Goal: Information Seeking & Learning: Learn about a topic

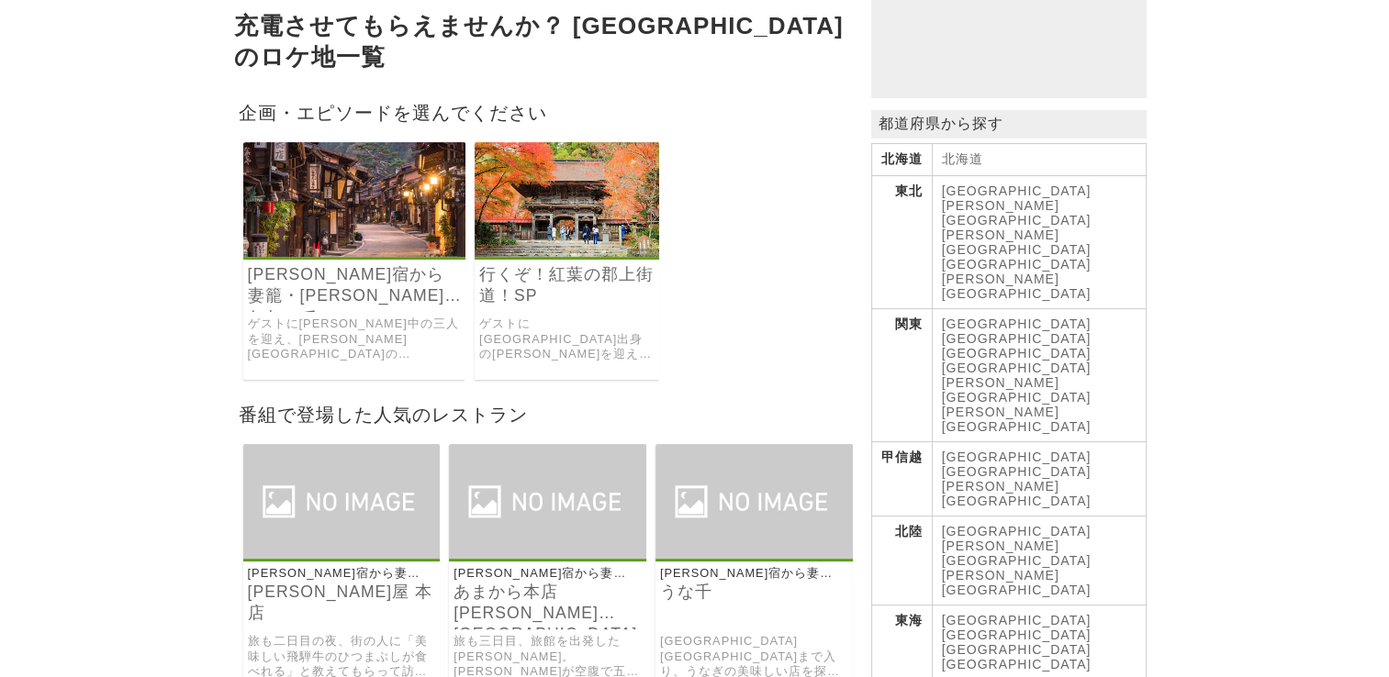
scroll to position [275, 0]
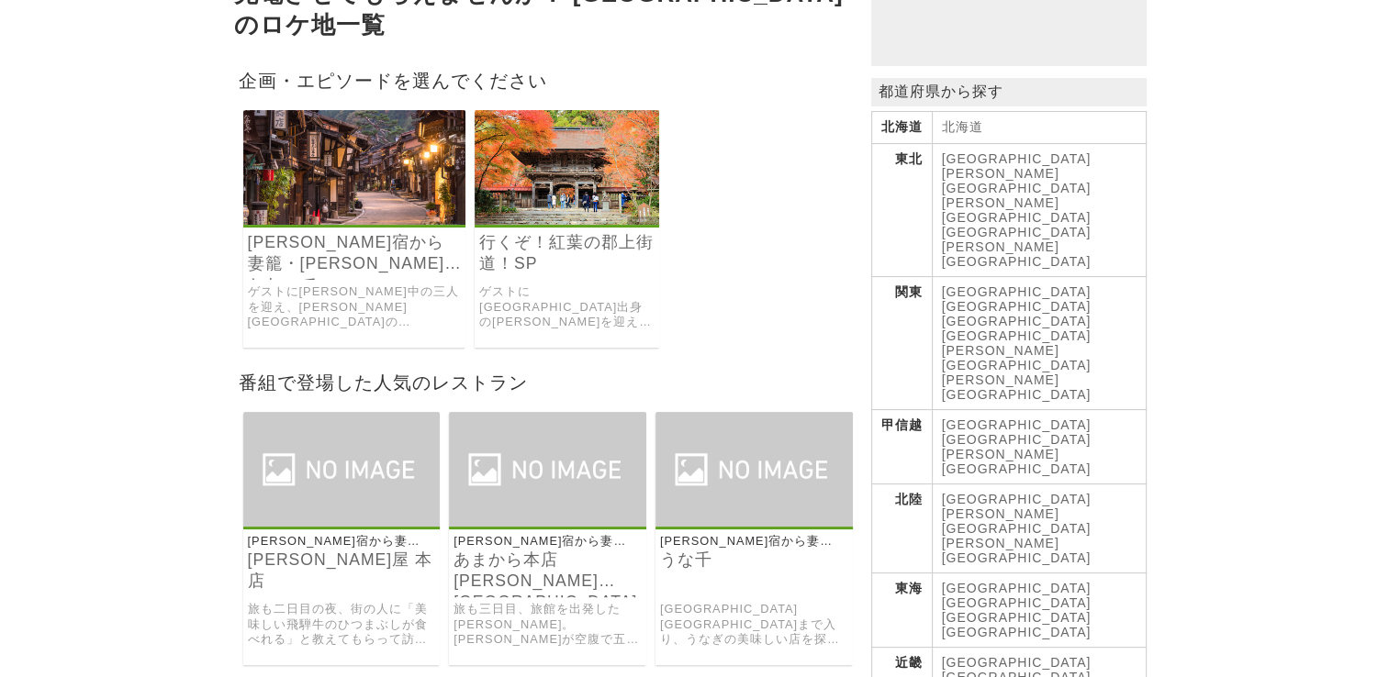
click at [357, 233] on link "[PERSON_NAME]宿から妻籠・[PERSON_NAME]とおって[GEOGRAPHIC_DATA]180キロ" at bounding box center [355, 253] width 214 height 42
click at [576, 232] on link "行くぞ！紅葉の郡上街道！SP" at bounding box center [566, 253] width 175 height 42
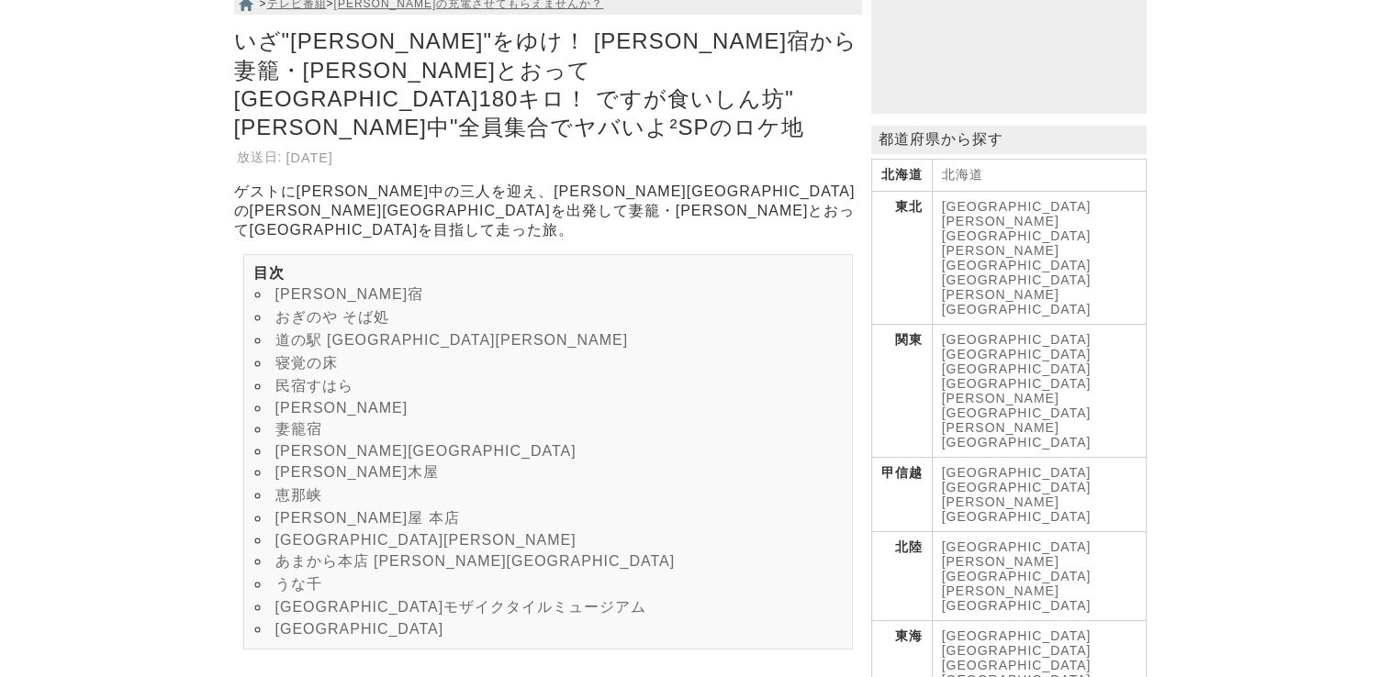
scroll to position [275, 0]
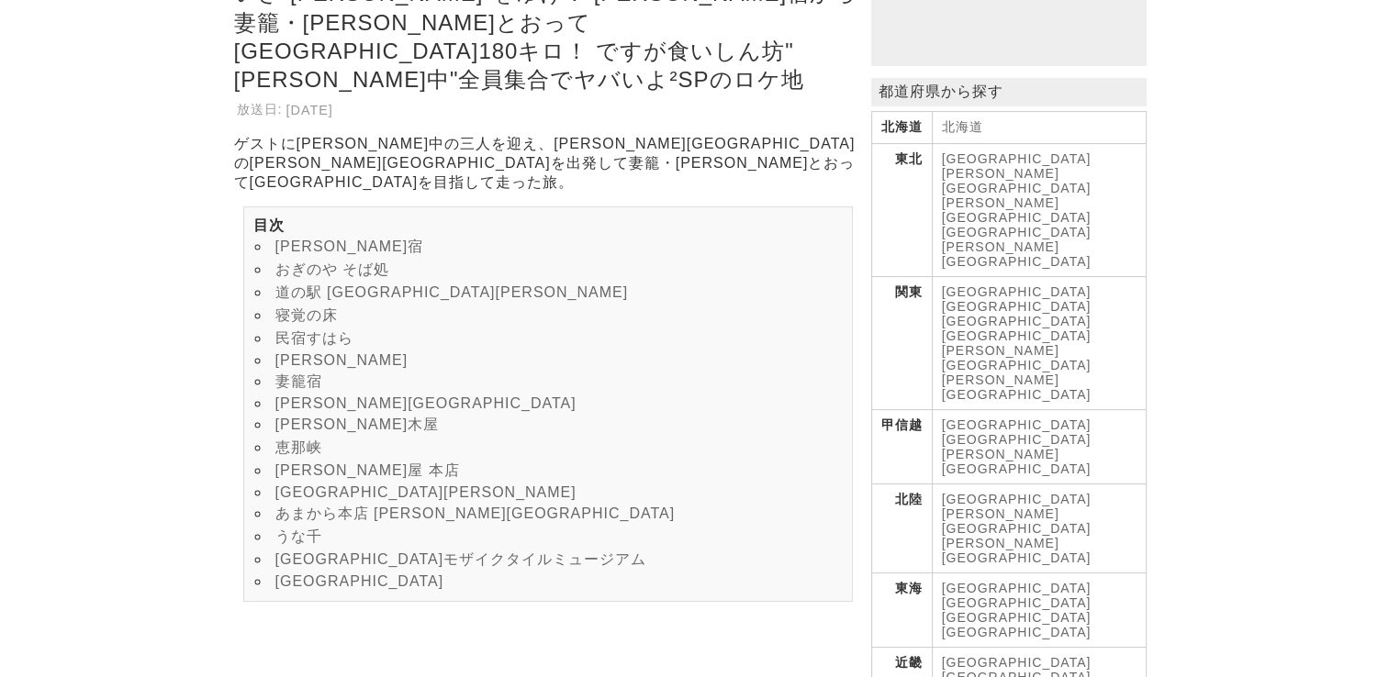
click at [320, 500] on link "[GEOGRAPHIC_DATA][PERSON_NAME]" at bounding box center [425, 493] width 301 height 16
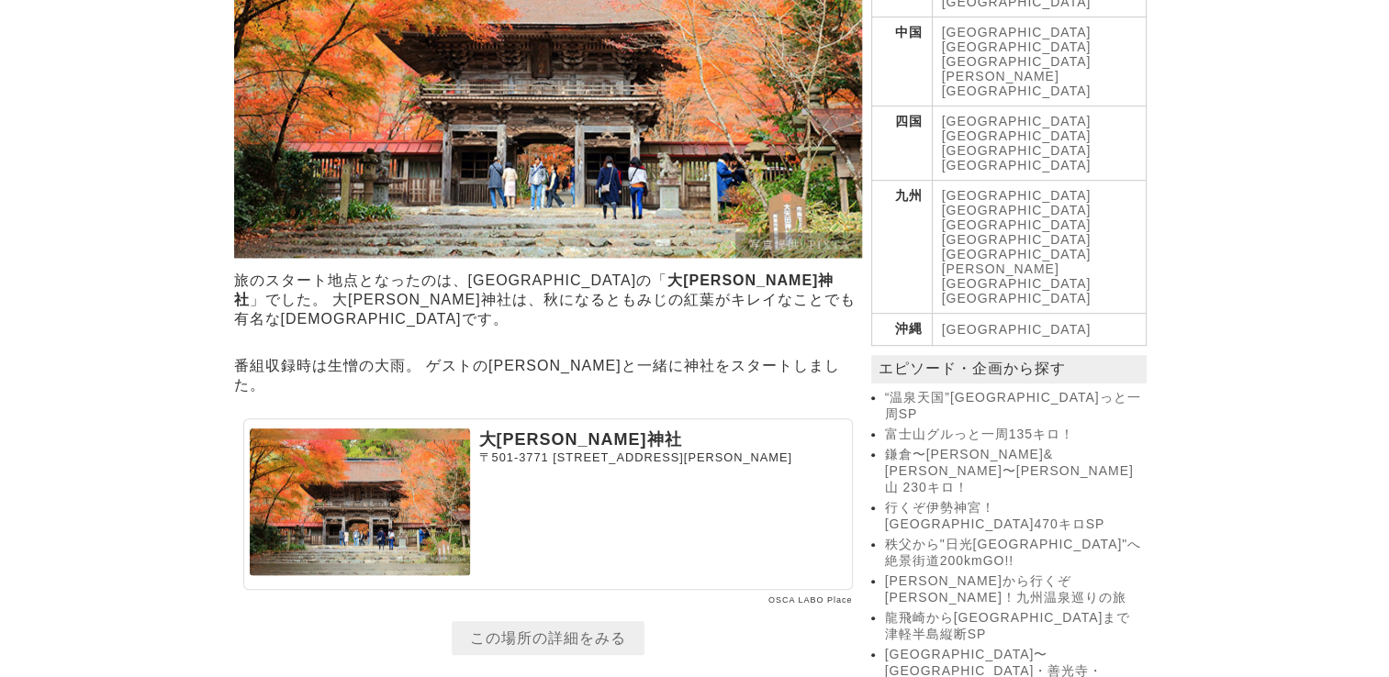
scroll to position [1102, 0]
